Goal: Information Seeking & Learning: Learn about a topic

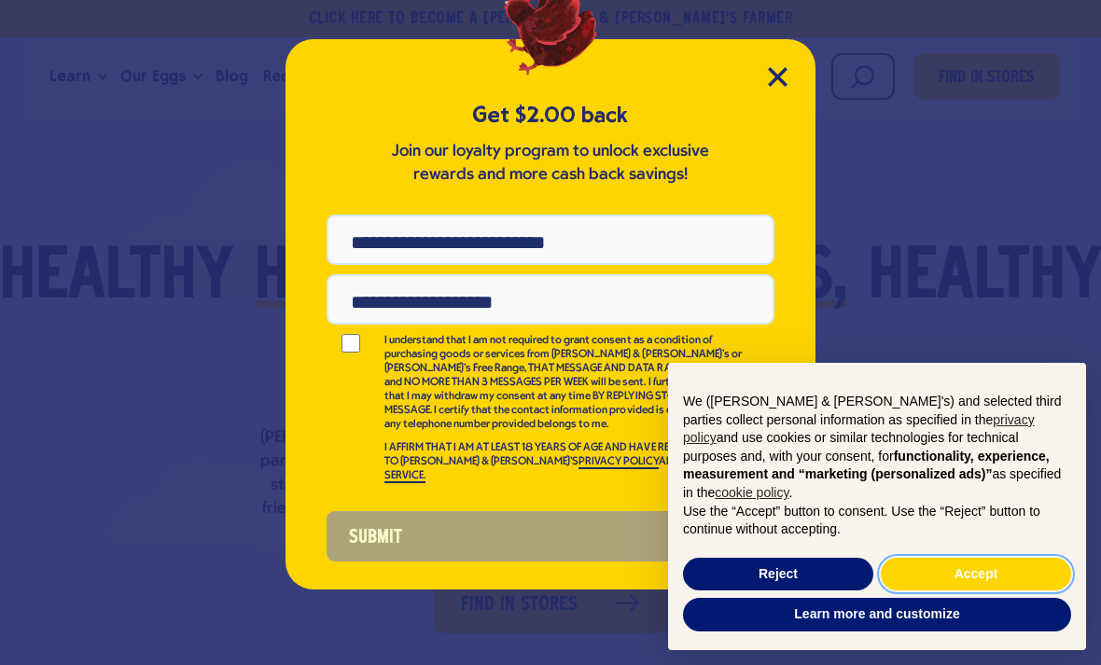
click at [978, 580] on button "Accept" at bounding box center [976, 575] width 190 height 34
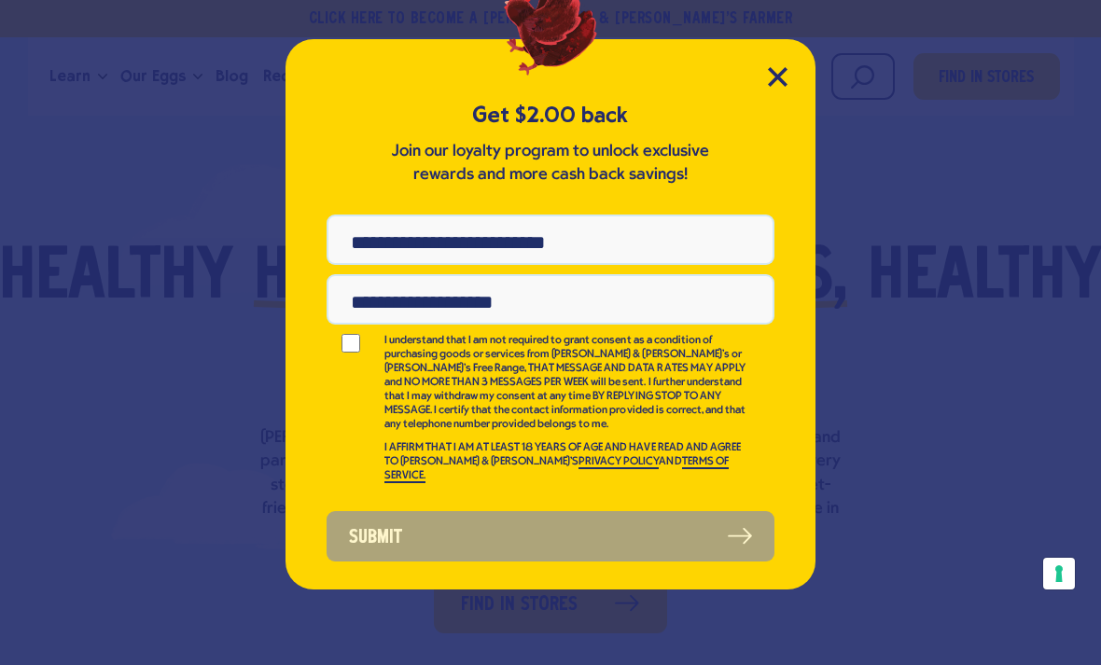
click at [390, 229] on input "Phone Number" at bounding box center [550, 240] width 448 height 50
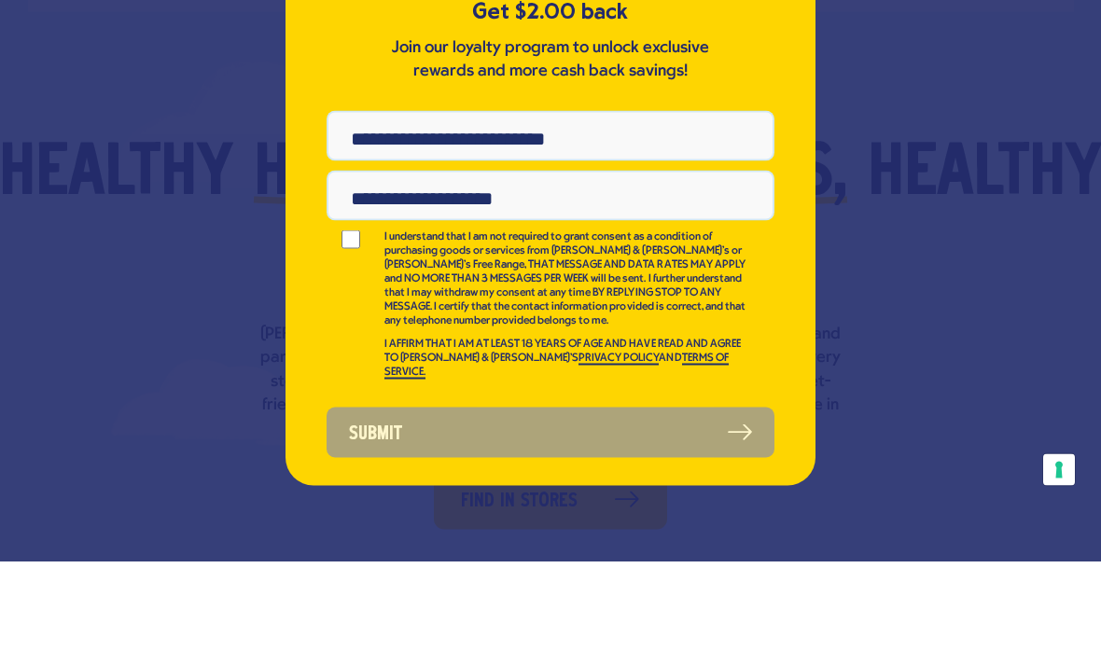
type input "**********"
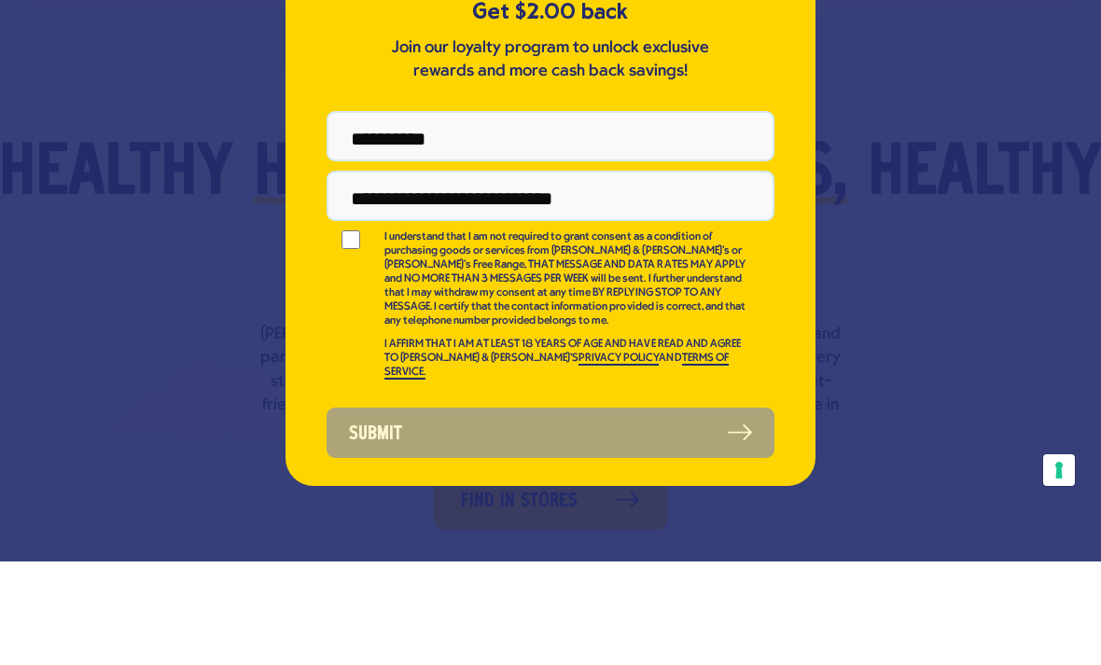
type input "**********"
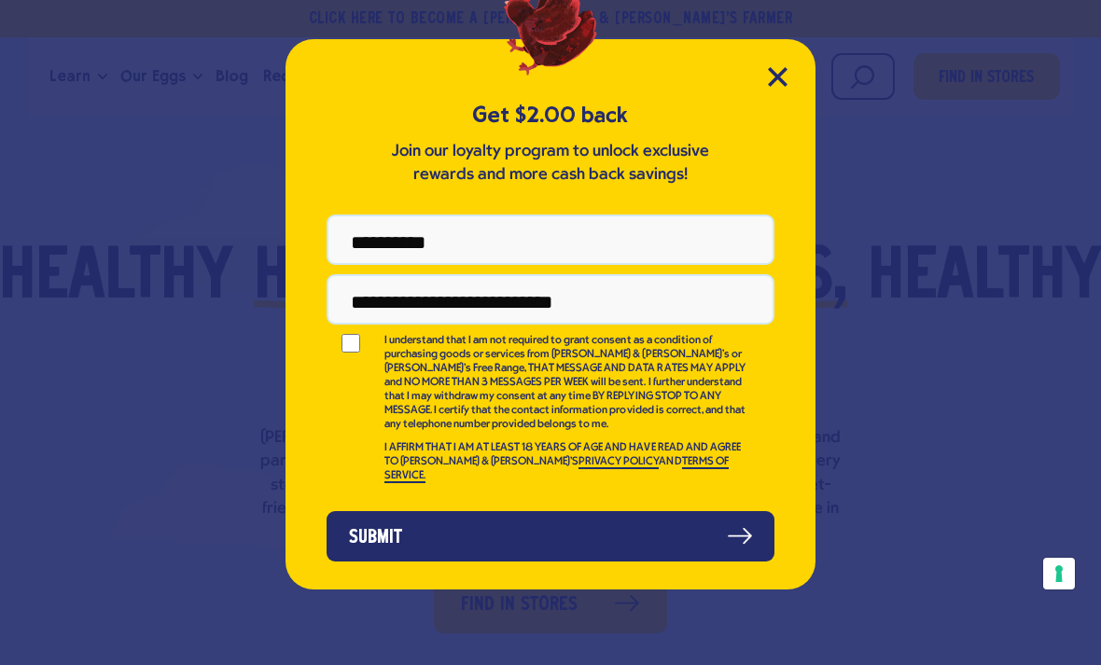
click at [441, 518] on button "Submit" at bounding box center [550, 536] width 448 height 50
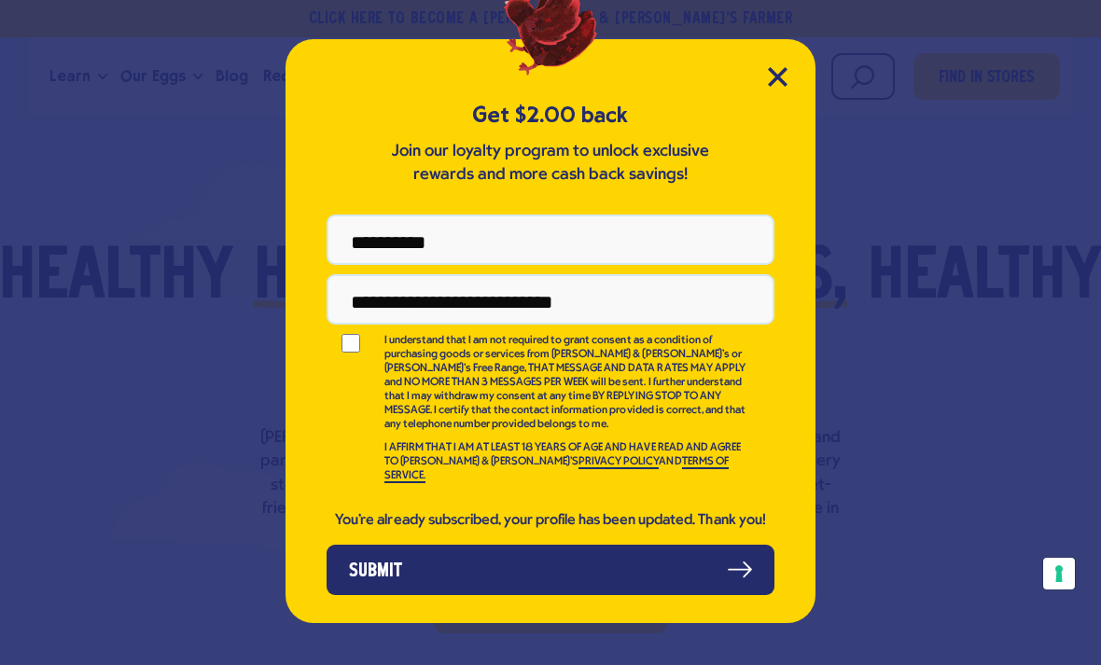
click at [782, 68] on icon "Close Modal" at bounding box center [778, 77] width 20 height 20
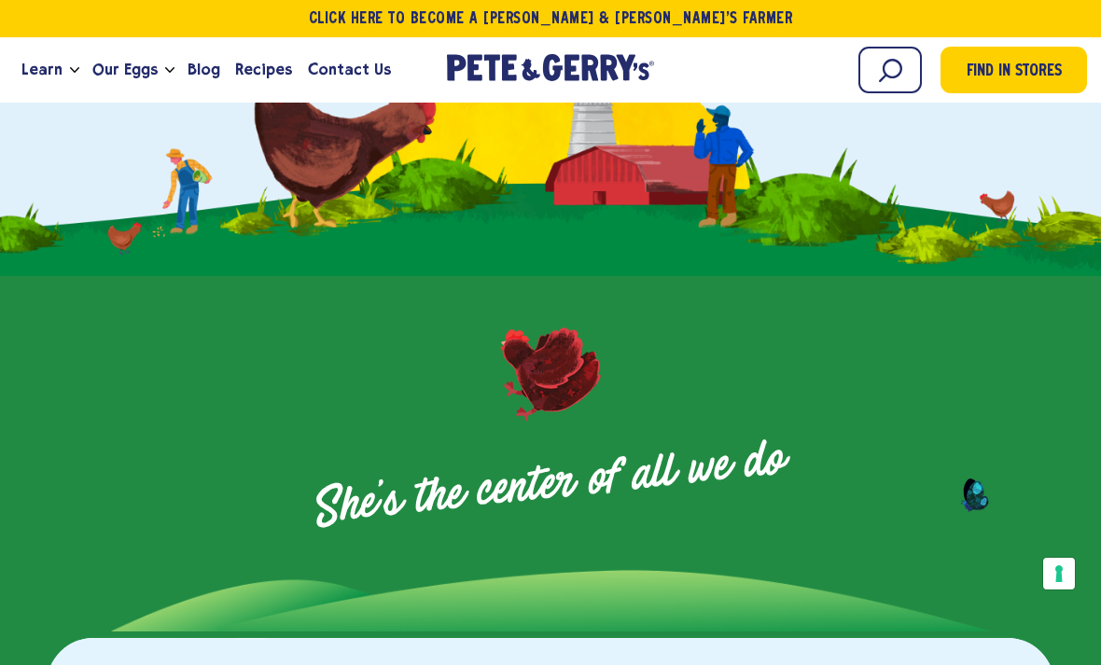
scroll to position [648, 0]
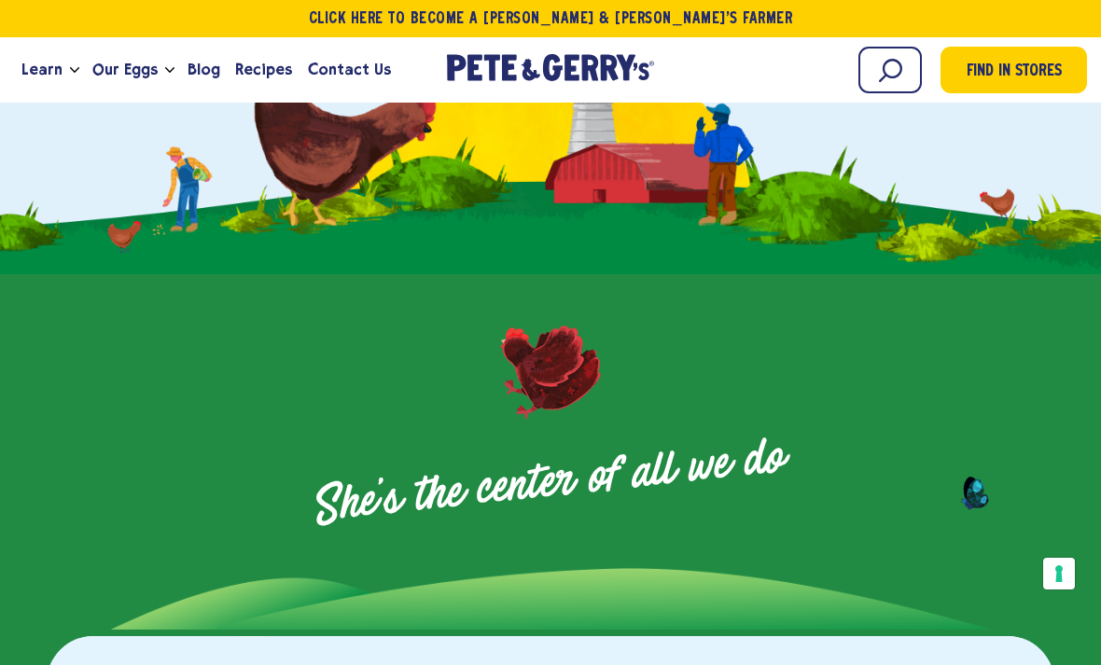
click at [63, 68] on link "Learn" at bounding box center [42, 70] width 56 height 50
click at [158, 61] on link "Our Eggs" at bounding box center [125, 70] width 80 height 50
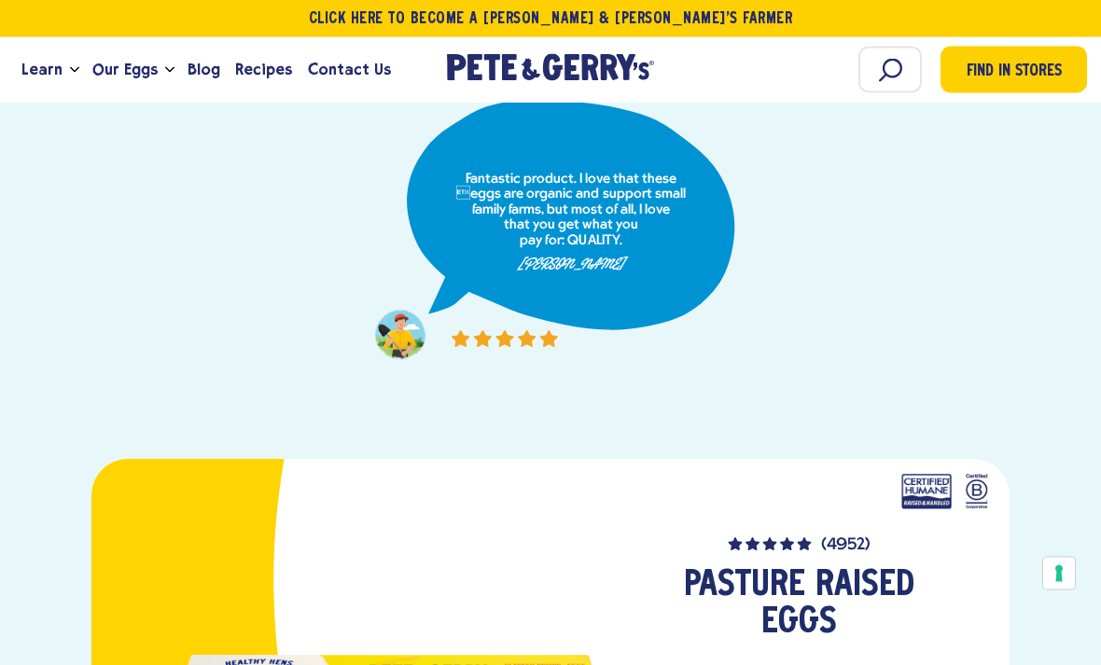
scroll to position [1298, 0]
click at [194, 70] on span "Blog" at bounding box center [203, 69] width 33 height 23
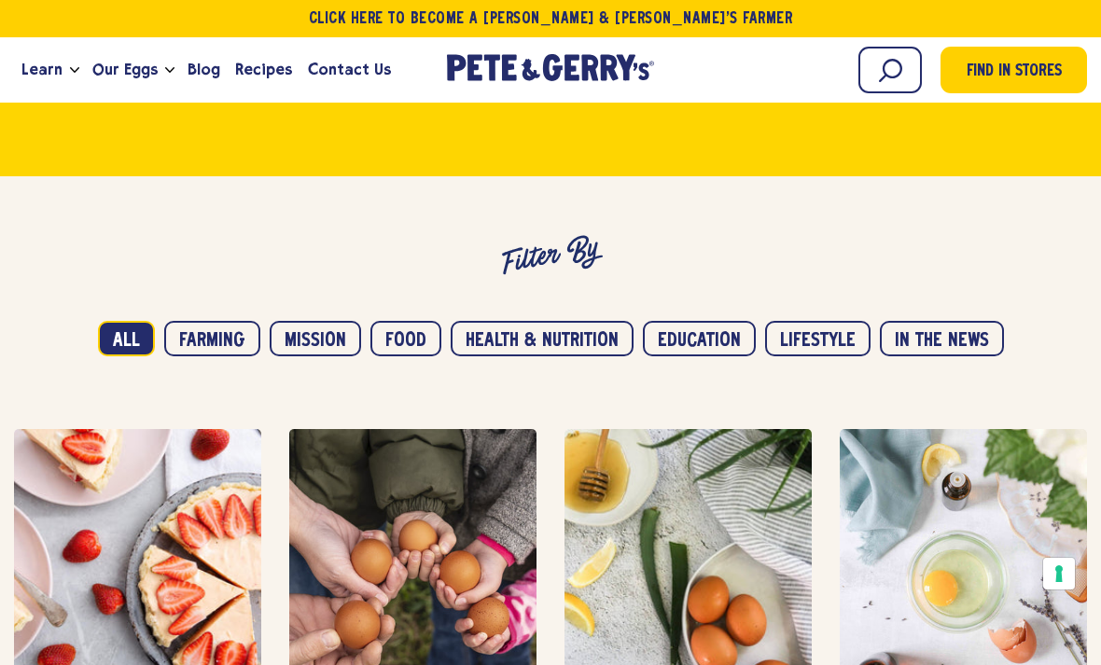
scroll to position [946, 0]
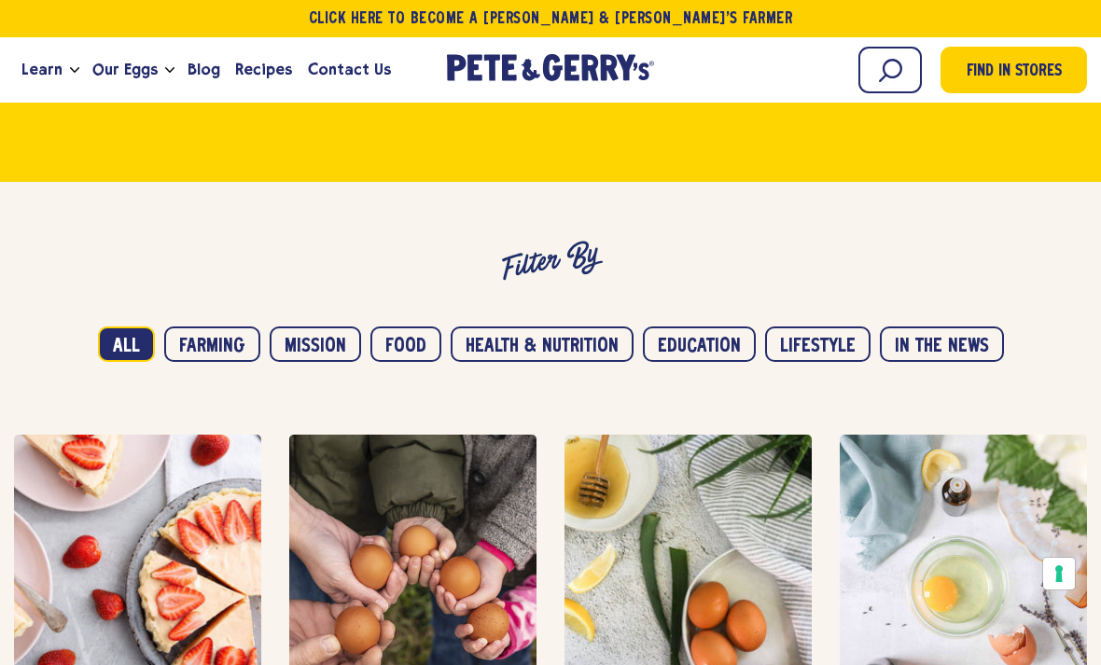
click at [349, 65] on span "Contact Us" at bounding box center [349, 69] width 83 height 23
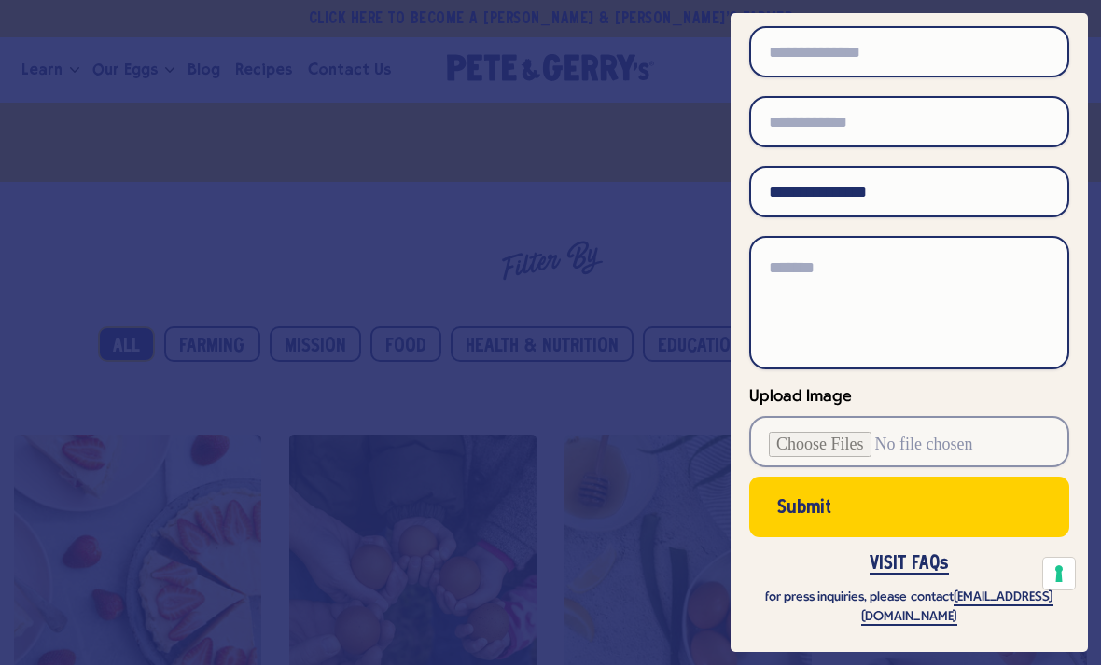
scroll to position [276, 0]
click at [404, 146] on div at bounding box center [550, 332] width 1101 height 665
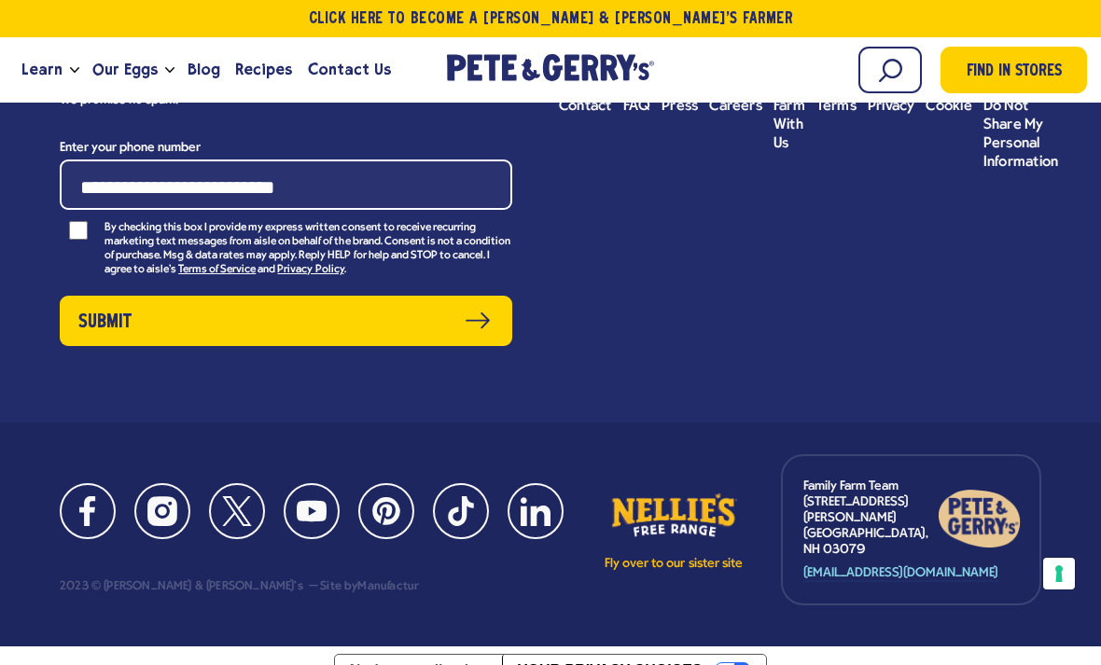
scroll to position [3310, 0]
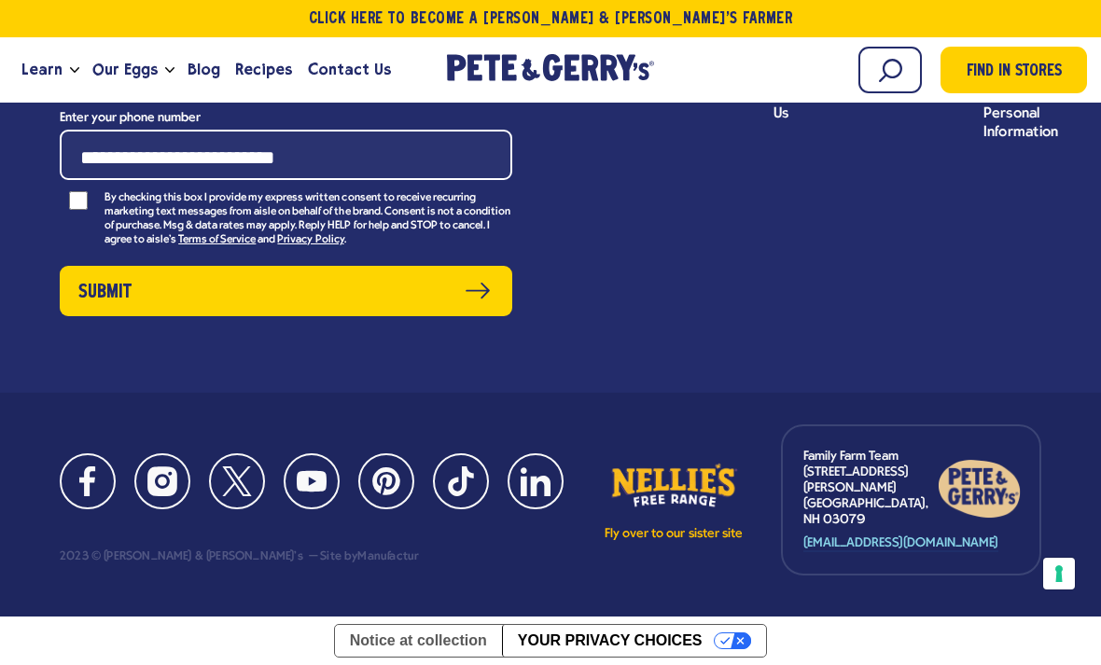
click at [689, 523] on div "Fly over to our sister site Family Farm Team 7 Stiles Road Salem, NH 03079 fami…" at bounding box center [822, 499] width 437 height 151
click at [663, 542] on link "Fly over to our sister site" at bounding box center [674, 501] width 140 height 82
